Goal: Transaction & Acquisition: Obtain resource

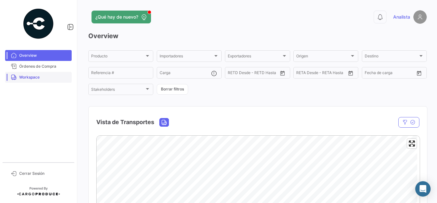
click at [24, 78] on span "Workspace" at bounding box center [44, 77] width 50 height 6
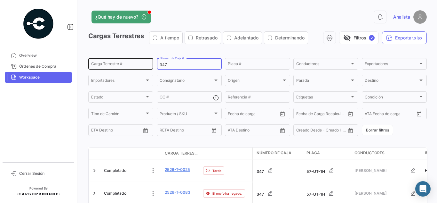
drag, startPoint x: 181, startPoint y: 65, endPoint x: 108, endPoint y: 63, distance: 73.0
click at [0, 0] on div "Carga Terrestre # 347 Número de Caja # Placa # Conductores Conductores Exportad…" at bounding box center [0, 0] width 0 height 0
type input "332"
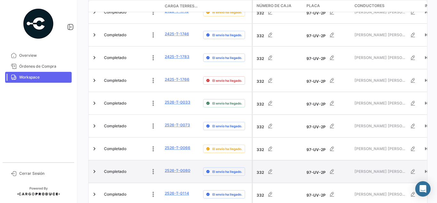
scroll to position [332, 0]
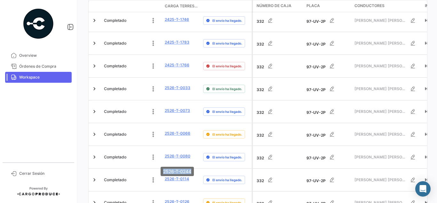
drag, startPoint x: 160, startPoint y: 172, endPoint x: 196, endPoint y: 174, distance: 36.2
click at [196, 174] on mat-tooltip-component "2526-T-0244" at bounding box center [177, 171] width 42 height 18
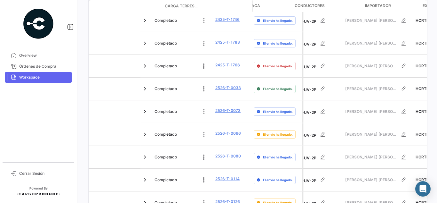
scroll to position [0, 0]
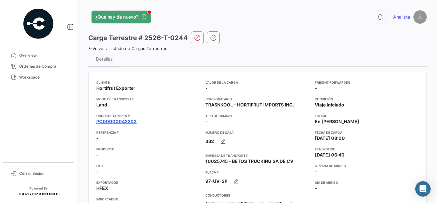
click at [124, 120] on link "PO00000042202" at bounding box center [116, 121] width 40 height 6
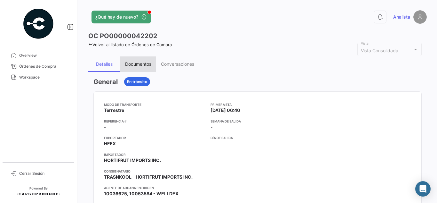
click at [138, 61] on div "Documentos" at bounding box center [138, 63] width 36 height 15
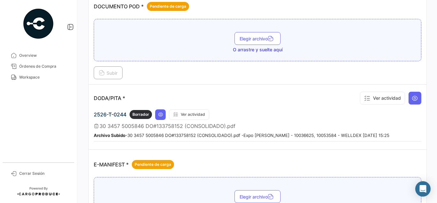
scroll to position [320, 0]
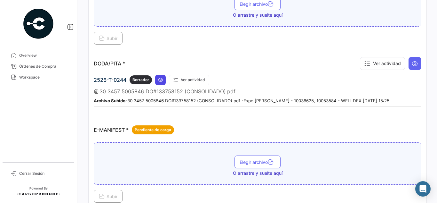
click at [160, 80] on icon at bounding box center [160, 79] width 5 height 5
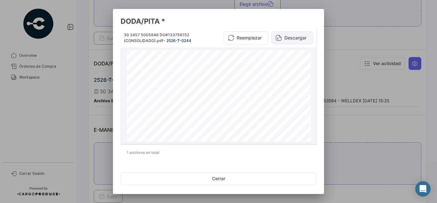
click at [292, 34] on button "Descargar" at bounding box center [293, 37] width 42 height 13
click at [393, 22] on div at bounding box center [218, 101] width 437 height 203
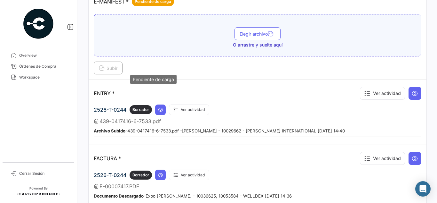
scroll to position [480, 0]
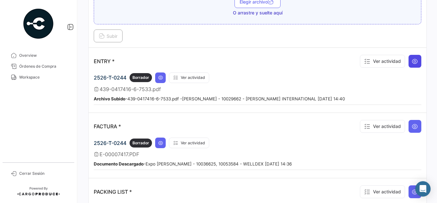
click at [413, 60] on icon at bounding box center [415, 61] width 6 height 6
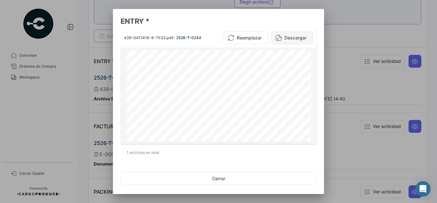
click at [293, 39] on button "Descargar" at bounding box center [293, 37] width 42 height 13
click at [358, 54] on div at bounding box center [218, 101] width 437 height 203
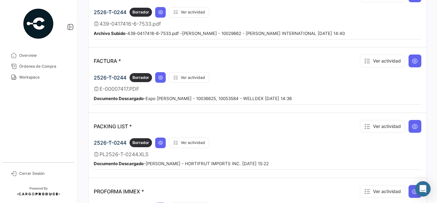
scroll to position [576, 0]
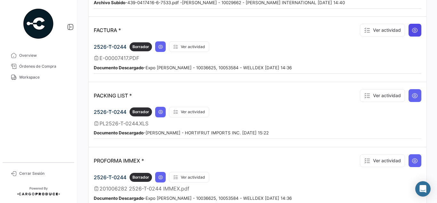
click at [412, 32] on icon at bounding box center [415, 30] width 6 height 6
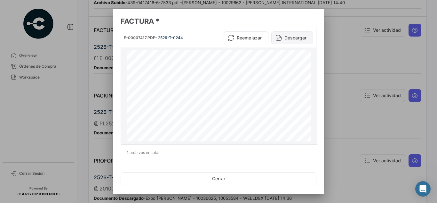
click at [285, 37] on button "Descargar" at bounding box center [293, 37] width 42 height 13
click at [341, 61] on div at bounding box center [218, 101] width 437 height 203
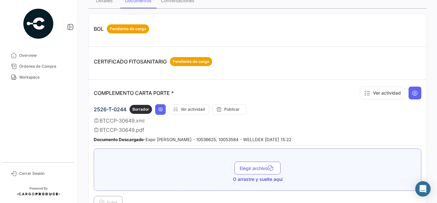
scroll to position [64, 0]
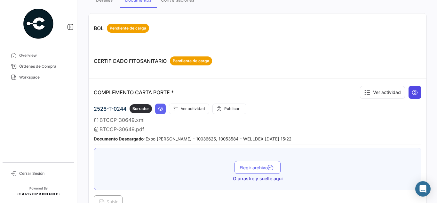
click at [412, 93] on icon at bounding box center [415, 92] width 6 height 6
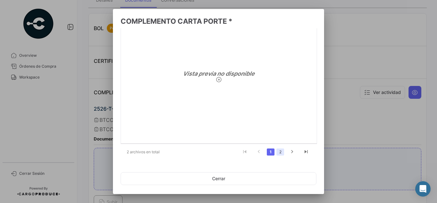
click at [278, 152] on link "2" at bounding box center [281, 151] width 8 height 7
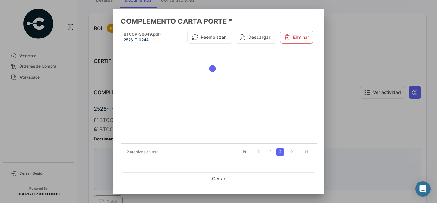
scroll to position [1, 0]
click at [258, 38] on button "Descargar" at bounding box center [256, 37] width 42 height 13
drag, startPoint x: 361, startPoint y: 63, endPoint x: 313, endPoint y: 53, distance: 49.4
click at [361, 63] on div at bounding box center [218, 101] width 437 height 203
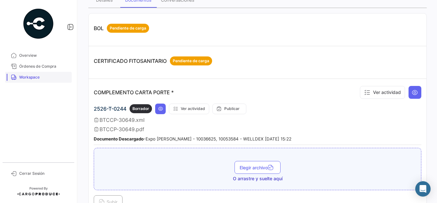
click at [47, 72] on mat-nav-list "Overview Órdenes de Compra Workspace" at bounding box center [38, 103] width 77 height 112
click at [46, 74] on link "Workspace" at bounding box center [38, 77] width 67 height 11
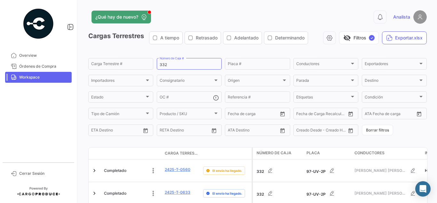
drag, startPoint x: 192, startPoint y: 65, endPoint x: 47, endPoint y: 25, distance: 150.4
click at [0, 0] on div "Carga Terrestre # 332 Número de Caja # Placa # Conductores Conductores Exportad…" at bounding box center [0, 0] width 0 height 0
type input "143"
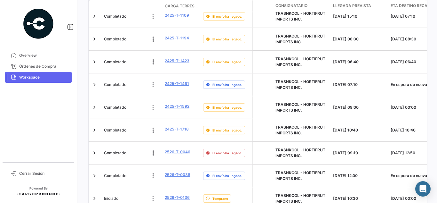
scroll to position [0, 321]
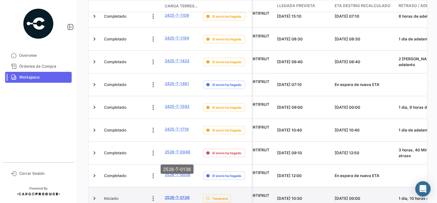
click at [183, 194] on link "2526-T-0136" at bounding box center [177, 197] width 25 height 6
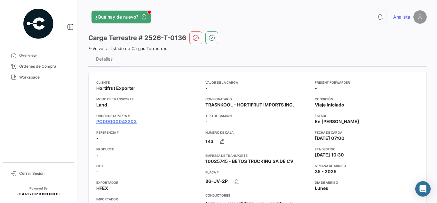
click at [118, 125] on mat-tooltip-component "PO00000042203" at bounding box center [117, 134] width 52 height 18
click at [118, 122] on link "PO00000042203" at bounding box center [116, 121] width 40 height 6
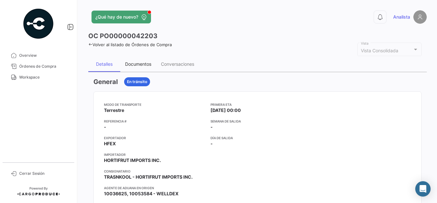
click at [134, 64] on div "Documentos" at bounding box center [138, 63] width 26 height 5
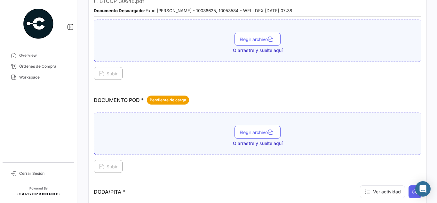
scroll to position [288, 0]
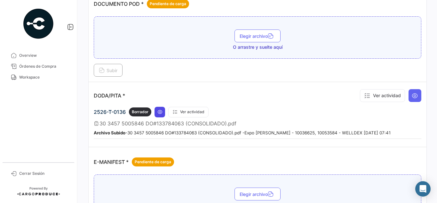
click at [159, 111] on icon at bounding box center [160, 111] width 5 height 5
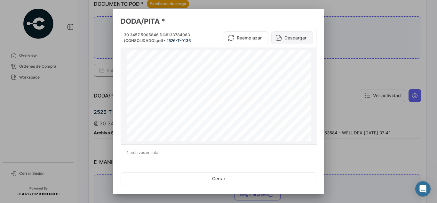
click at [290, 41] on button "Descargar" at bounding box center [293, 37] width 42 height 13
click at [399, 48] on div at bounding box center [218, 101] width 437 height 203
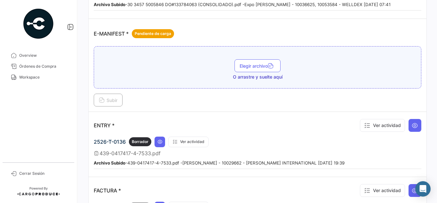
scroll to position [480, 0]
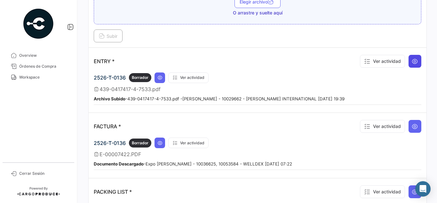
click at [413, 61] on icon at bounding box center [415, 61] width 6 height 6
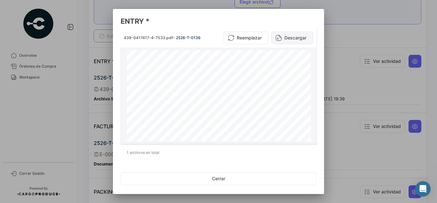
click at [293, 37] on button "Descargar" at bounding box center [293, 37] width 42 height 13
click at [357, 66] on div at bounding box center [218, 101] width 437 height 203
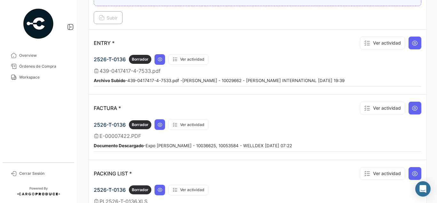
scroll to position [512, 0]
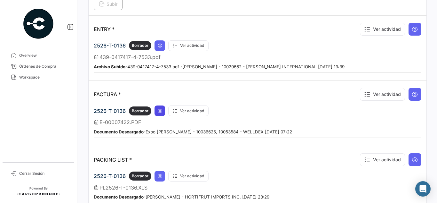
click at [159, 110] on icon at bounding box center [160, 110] width 5 height 5
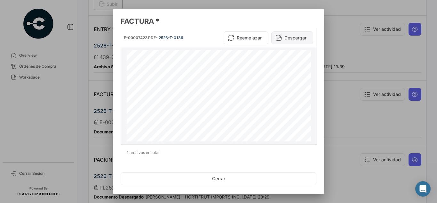
click at [277, 37] on icon at bounding box center [279, 38] width 6 height 6
click at [339, 75] on div at bounding box center [218, 101] width 437 height 203
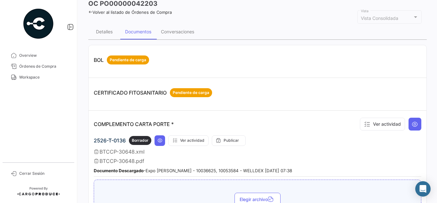
scroll to position [32, 0]
click at [413, 123] on icon at bounding box center [415, 124] width 6 height 6
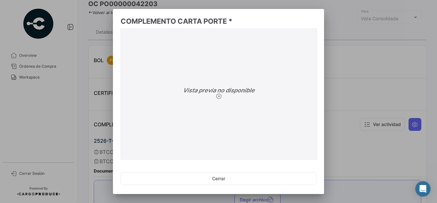
scroll to position [37, 0]
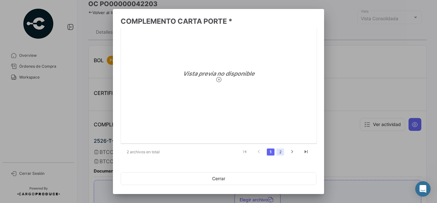
click at [279, 151] on link "2" at bounding box center [281, 151] width 8 height 7
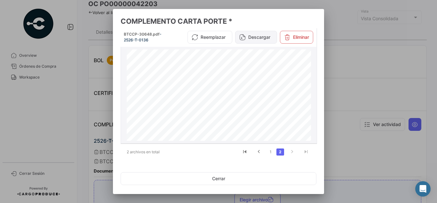
click at [253, 37] on button "Descargar" at bounding box center [256, 37] width 42 height 13
click at [350, 85] on div at bounding box center [218, 101] width 437 height 203
